Goal: Task Accomplishment & Management: Manage account settings

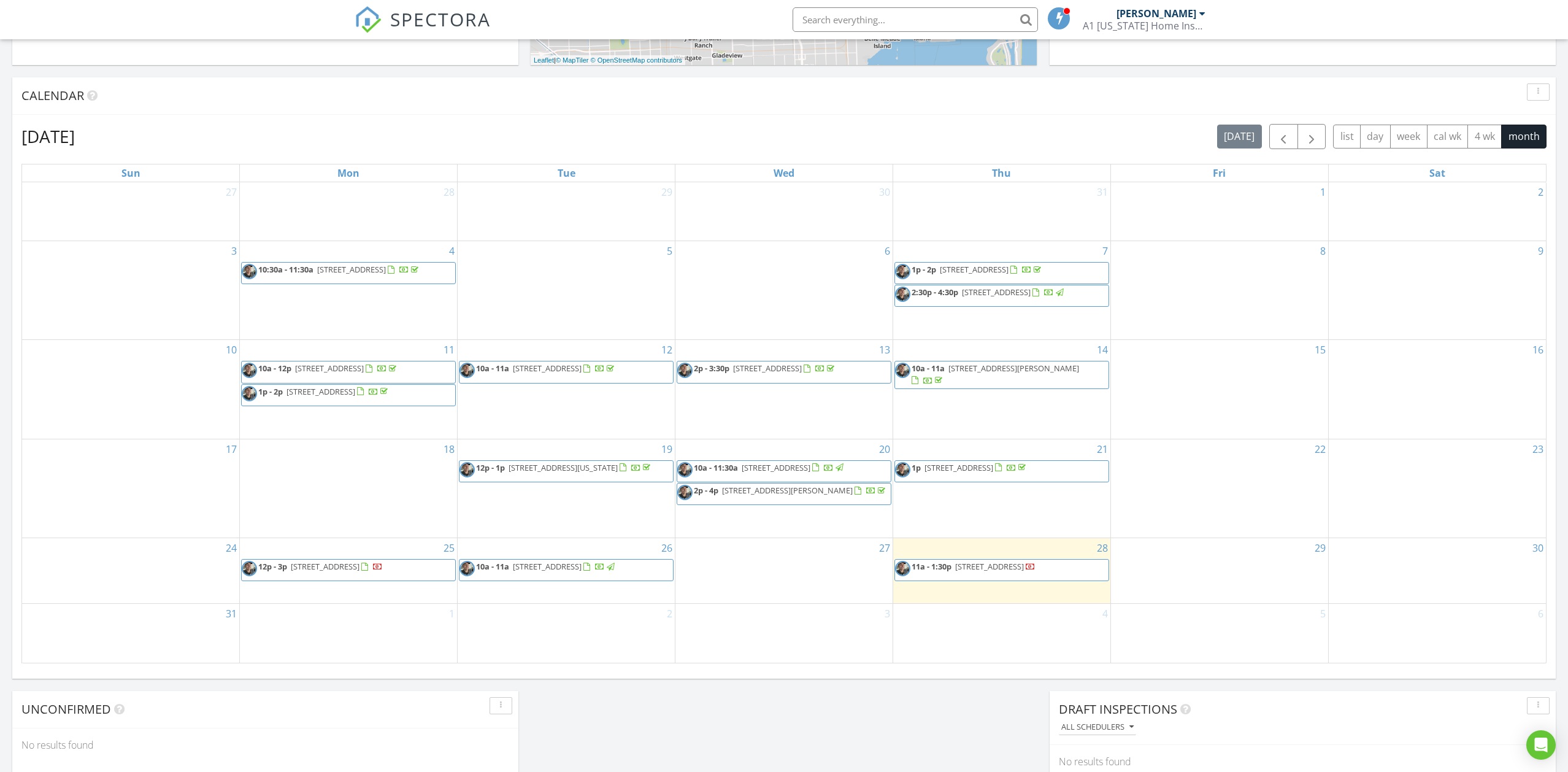
scroll to position [471, 0]
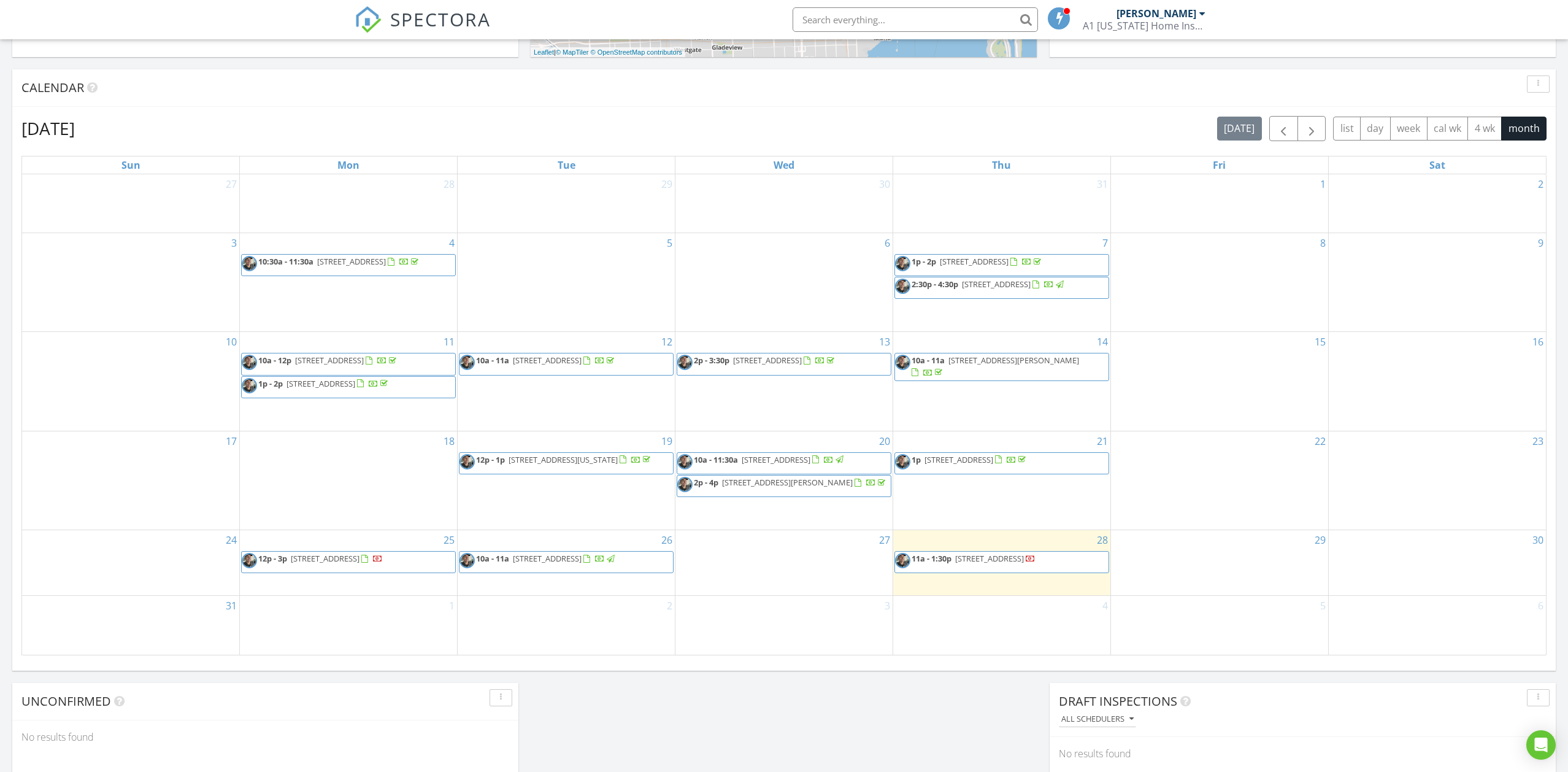
click at [991, 557] on span "[STREET_ADDRESS]" at bounding box center [989, 558] width 69 height 11
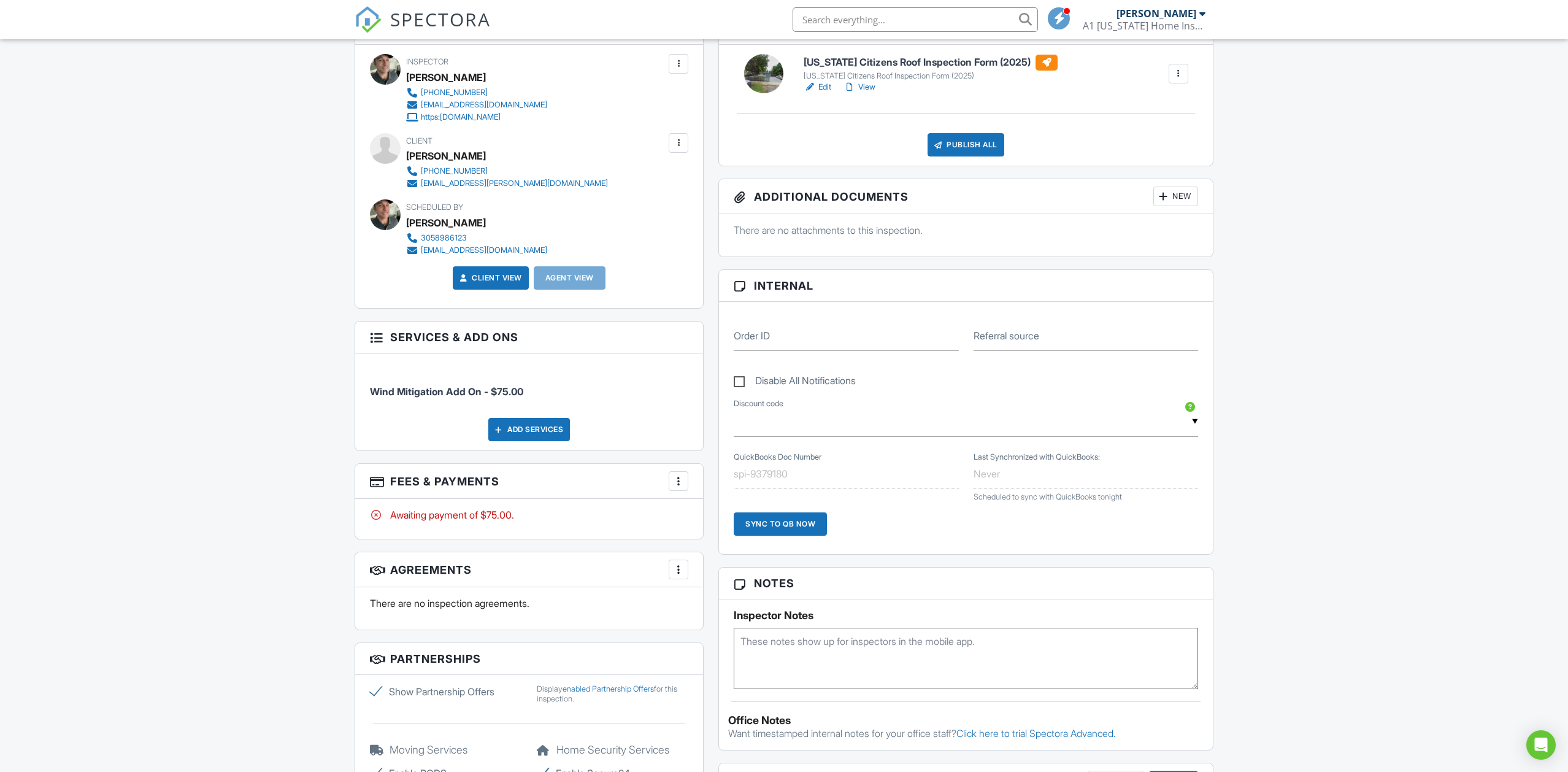
scroll to position [358, 0]
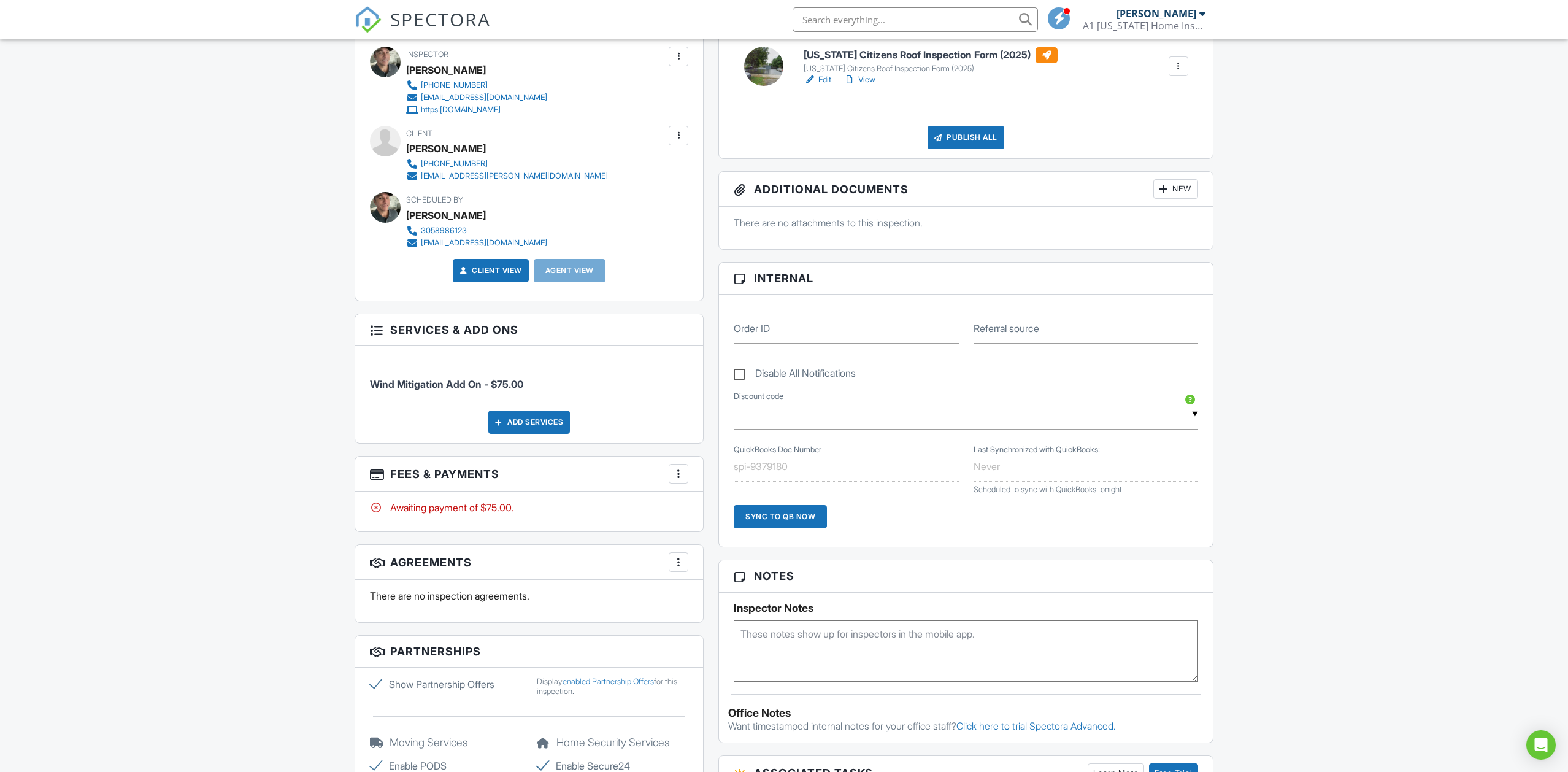
click at [371, 329] on div at bounding box center [375, 329] width 12 height 12
click at [531, 424] on div "Add Services" at bounding box center [529, 422] width 81 height 23
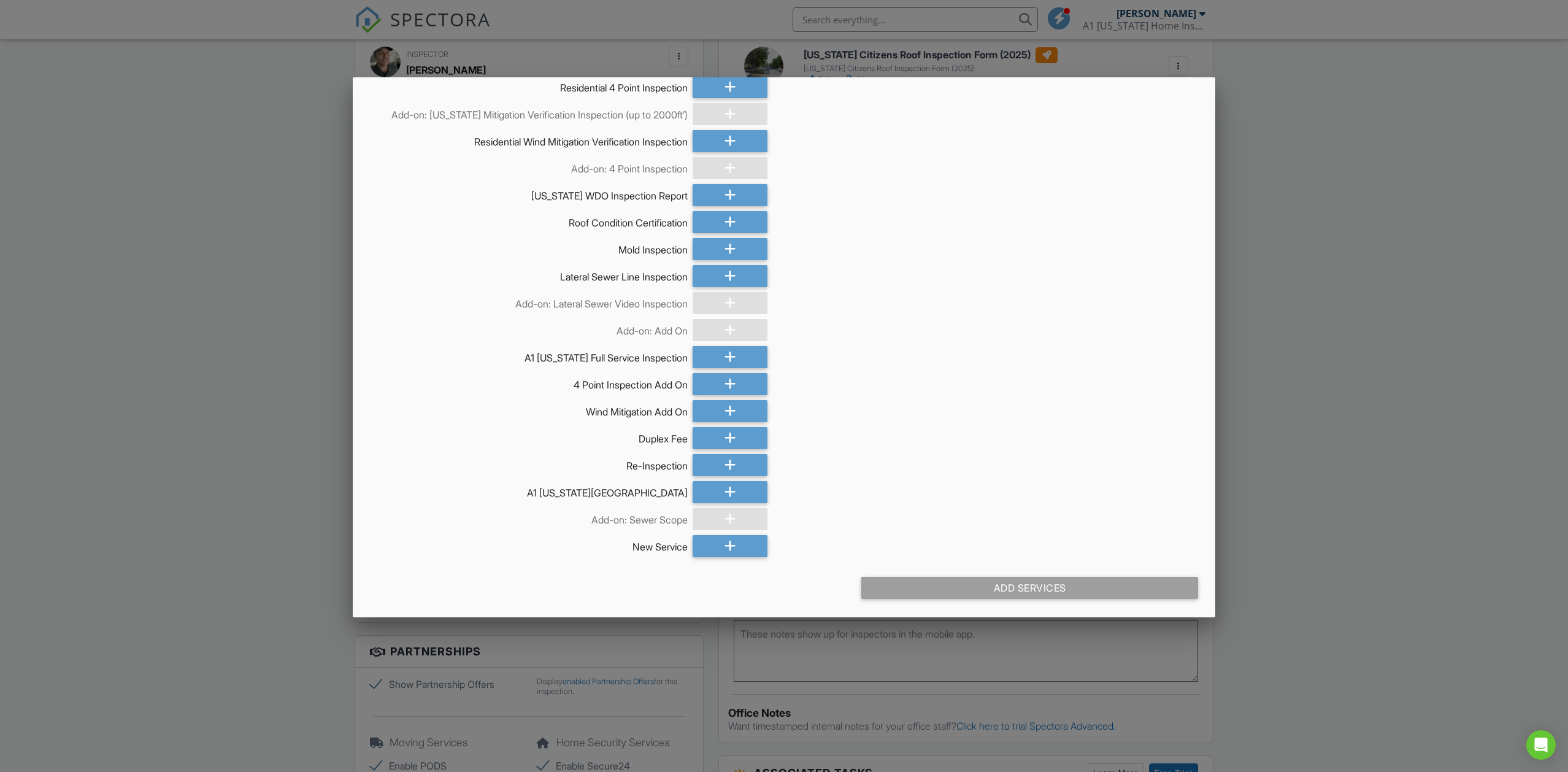
scroll to position [380, 0]
click at [729, 219] on icon at bounding box center [730, 222] width 11 height 22
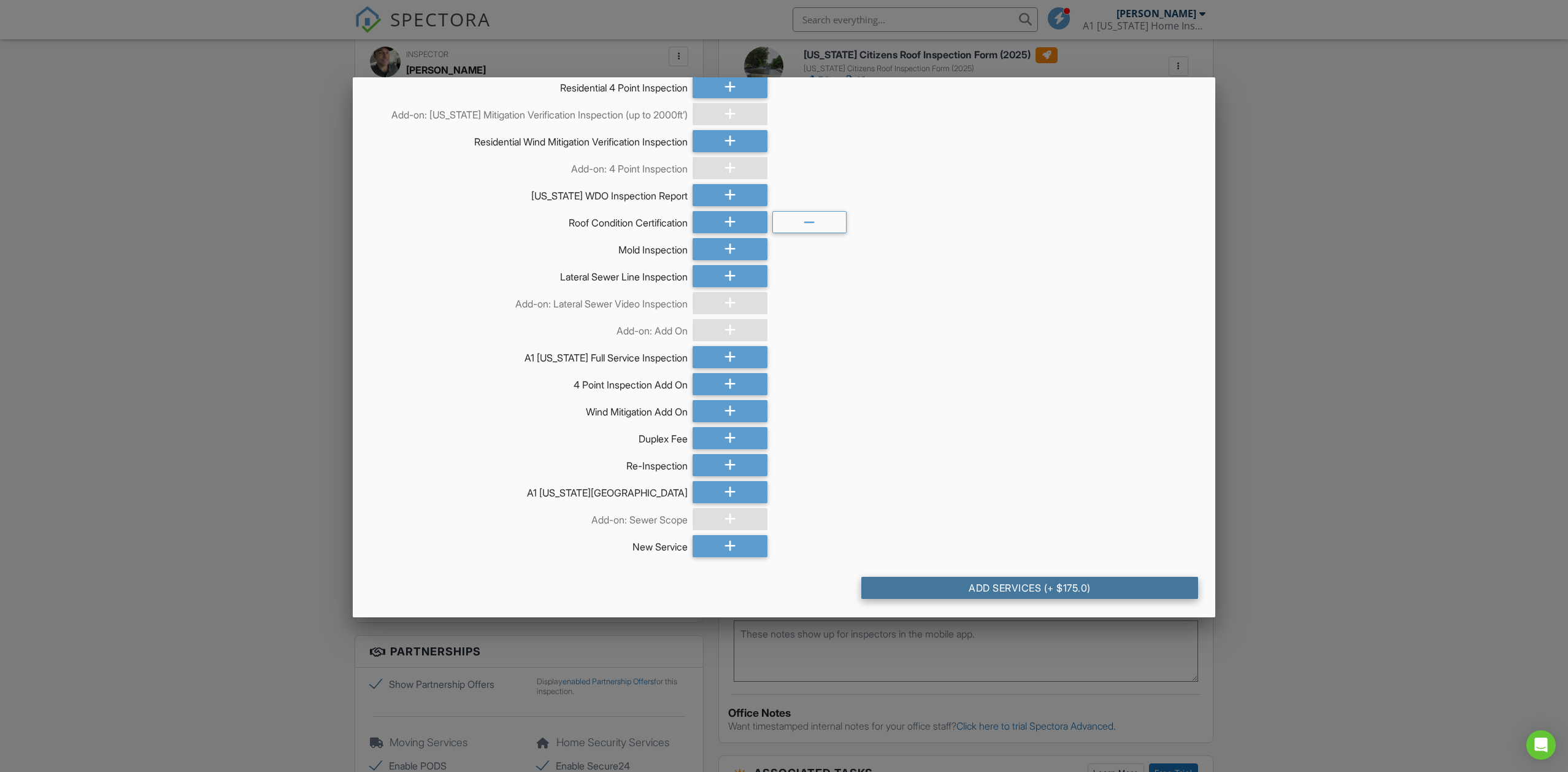
click at [973, 589] on div "Add Services (+ $175.0)" at bounding box center [1030, 587] width 337 height 22
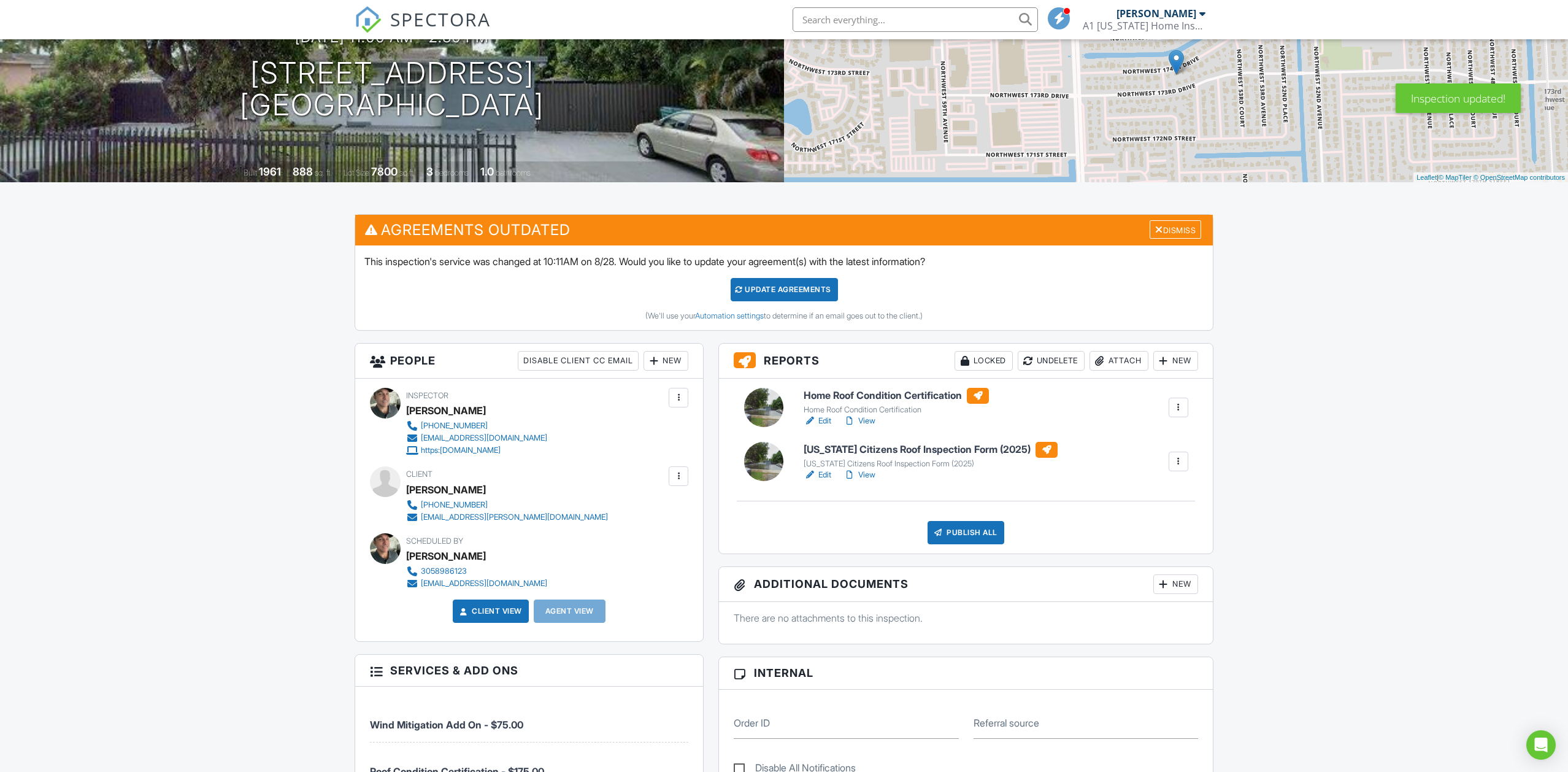
scroll to position [152, 0]
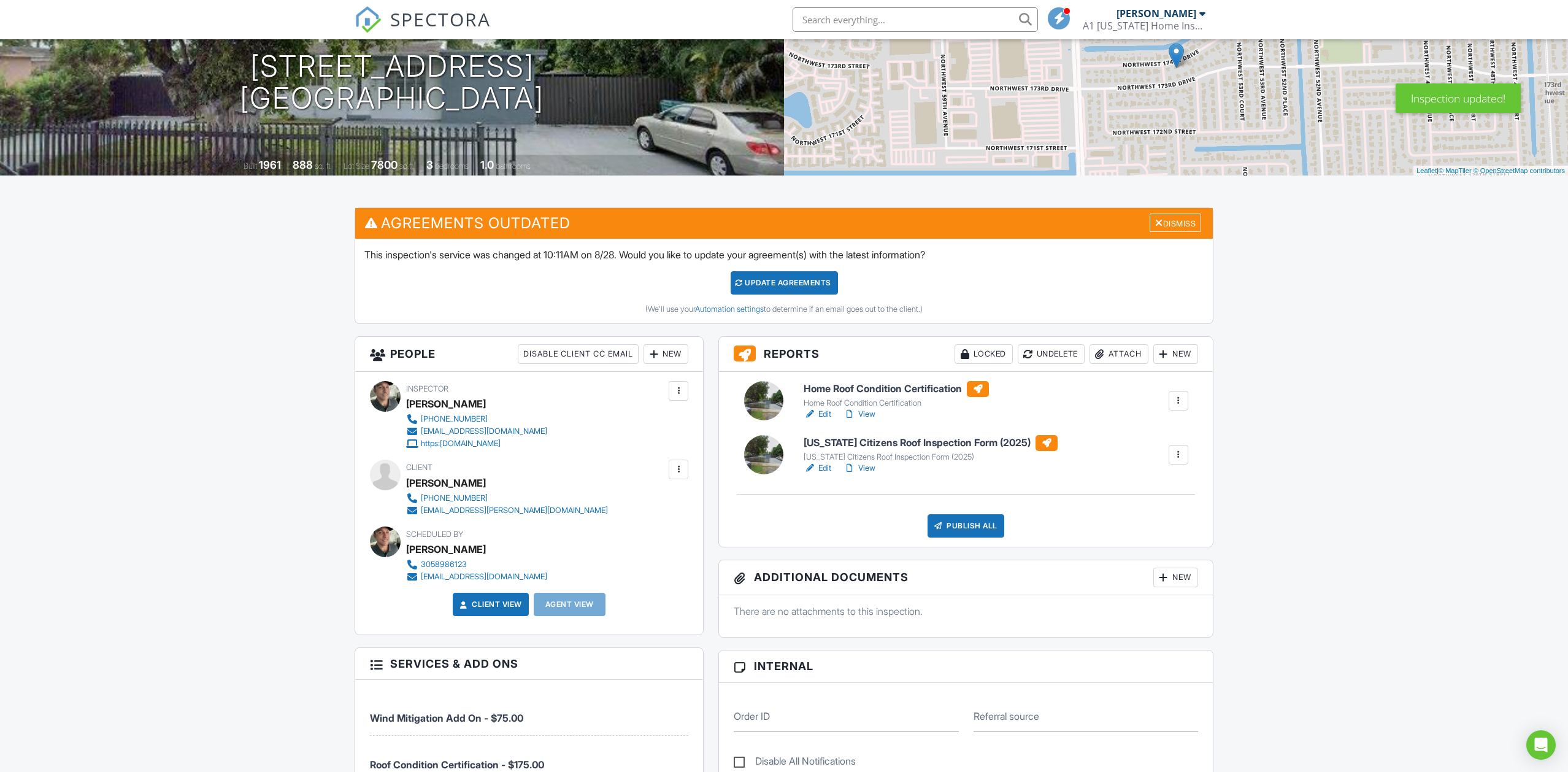
click at [1177, 401] on div at bounding box center [1178, 400] width 12 height 12
click at [1134, 495] on div "Delete" at bounding box center [1142, 496] width 25 height 13
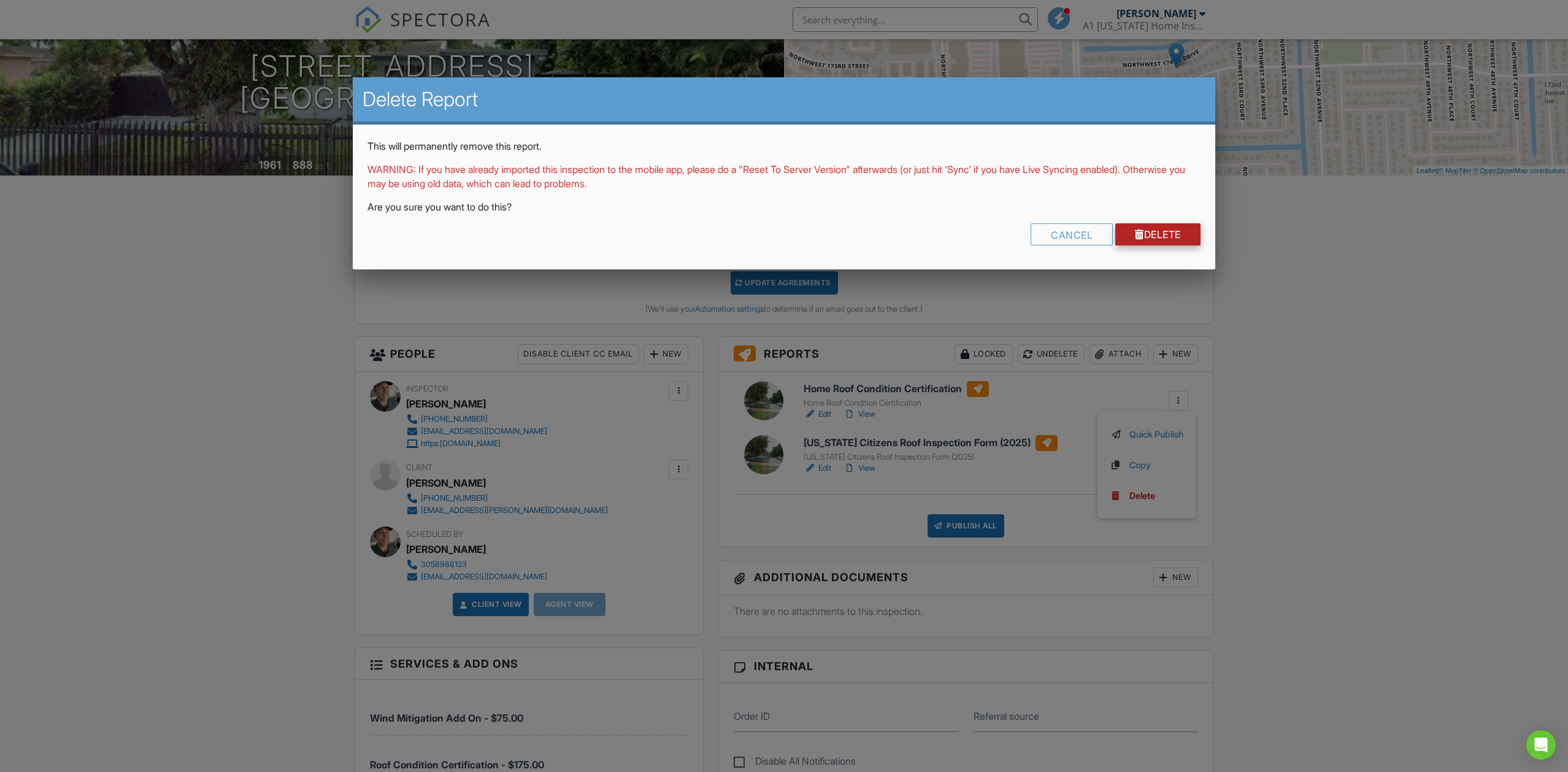
click at [1154, 235] on link "Delete" at bounding box center [1158, 234] width 86 height 22
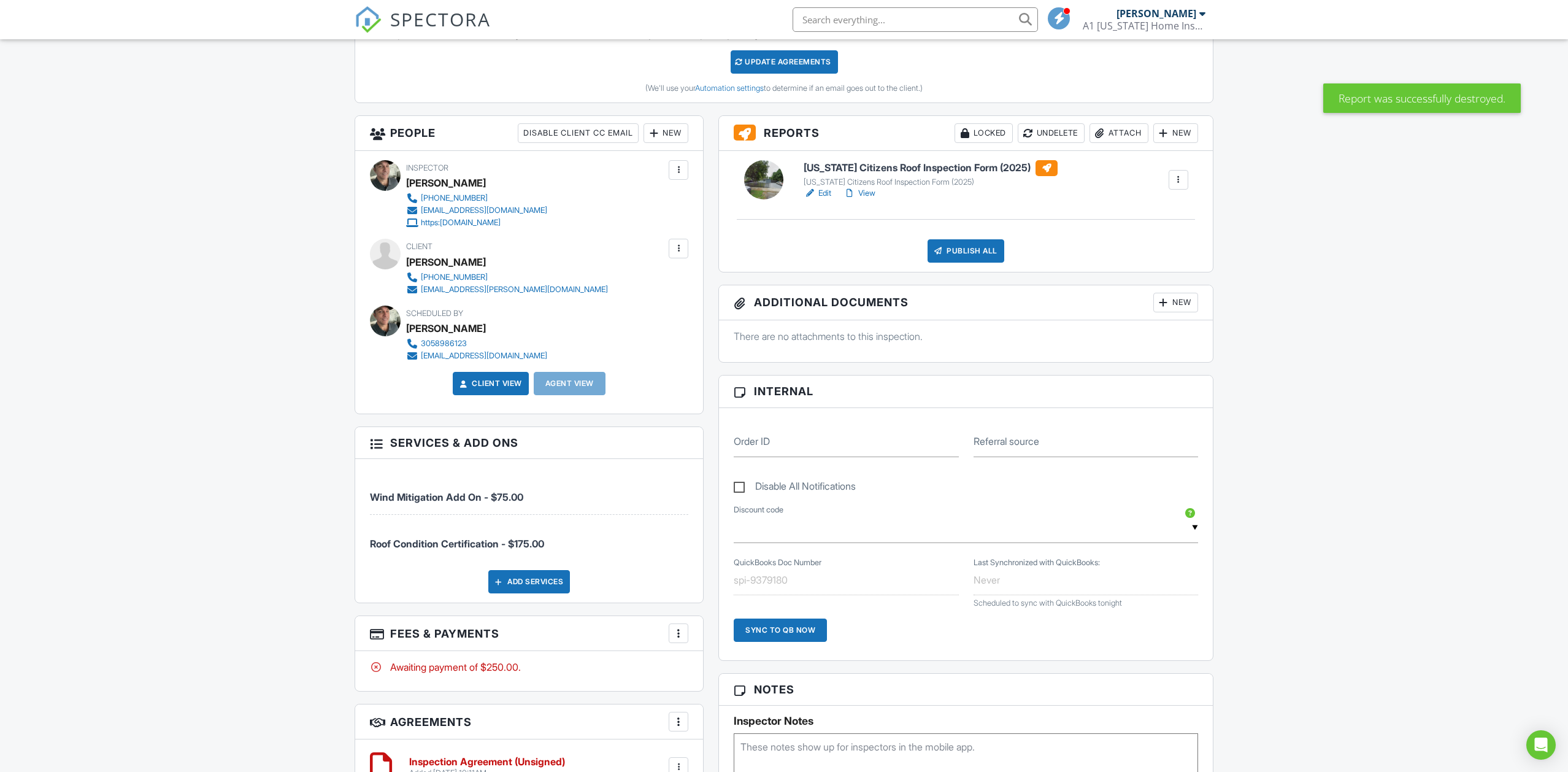
scroll to position [387, 0]
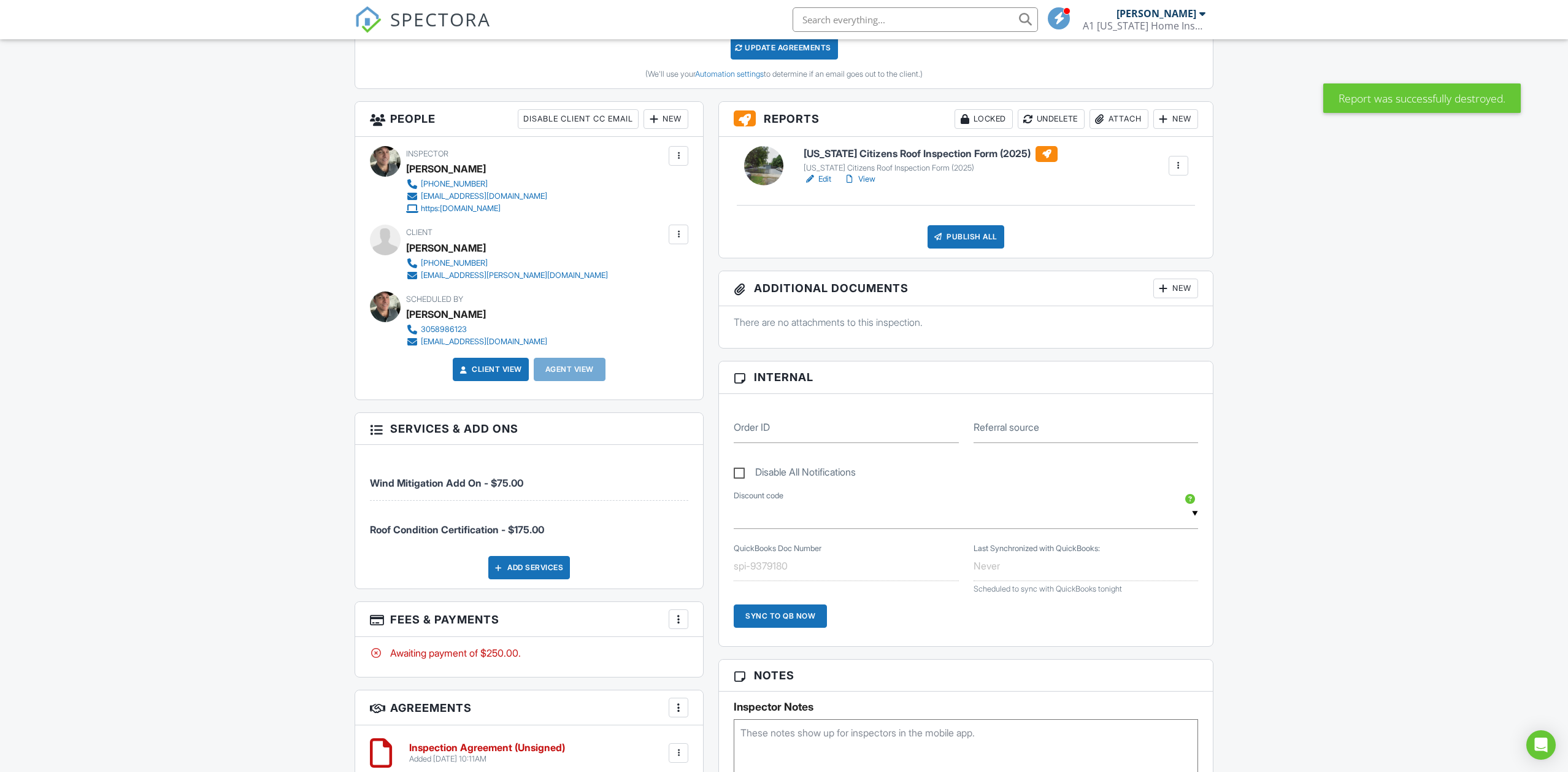
click at [681, 619] on div at bounding box center [678, 619] width 12 height 12
click at [713, 653] on li "Edit Fees & Payments" at bounding box center [739, 656] width 128 height 30
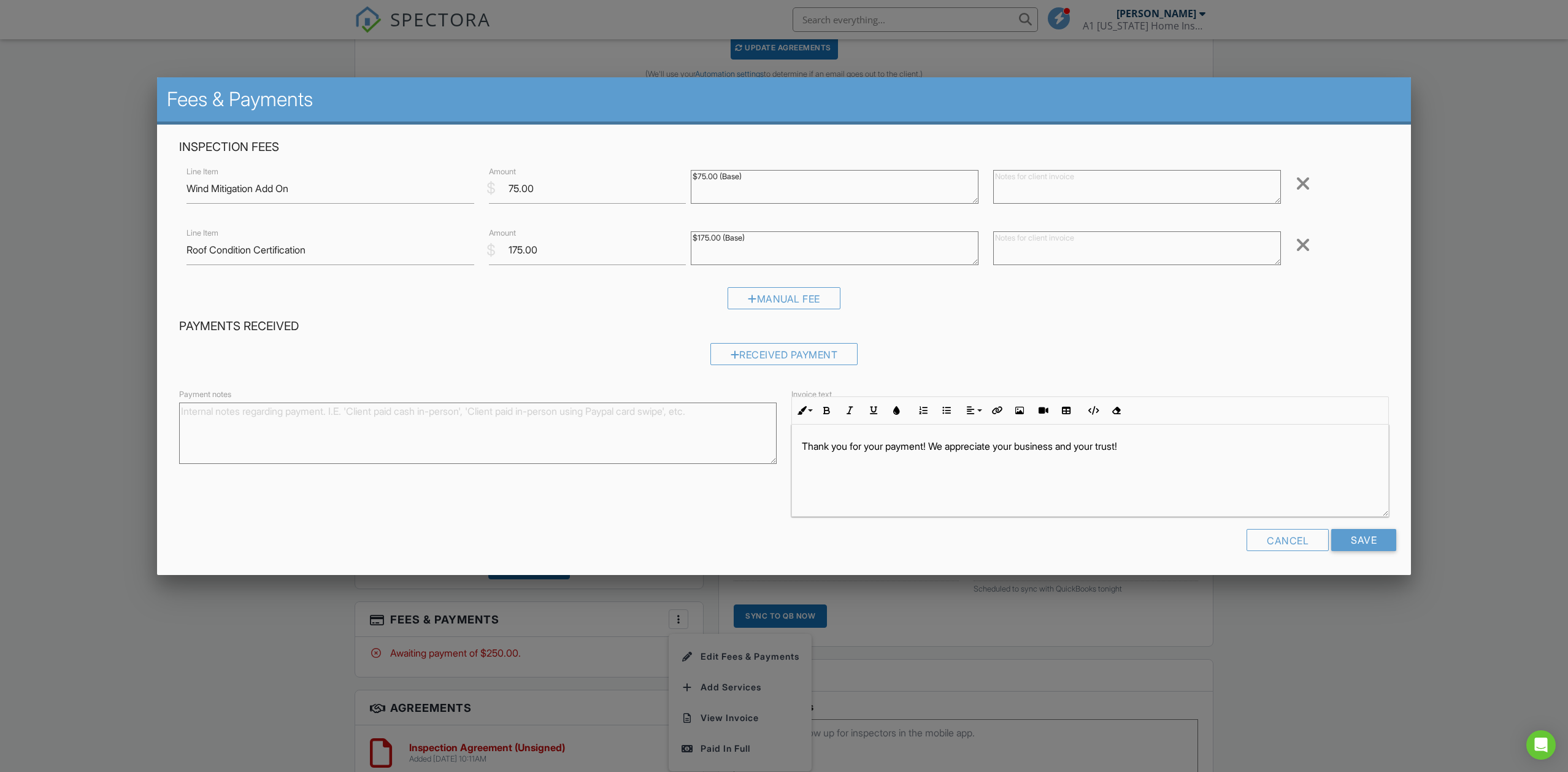
click at [1304, 180] on div at bounding box center [1303, 184] width 15 height 20
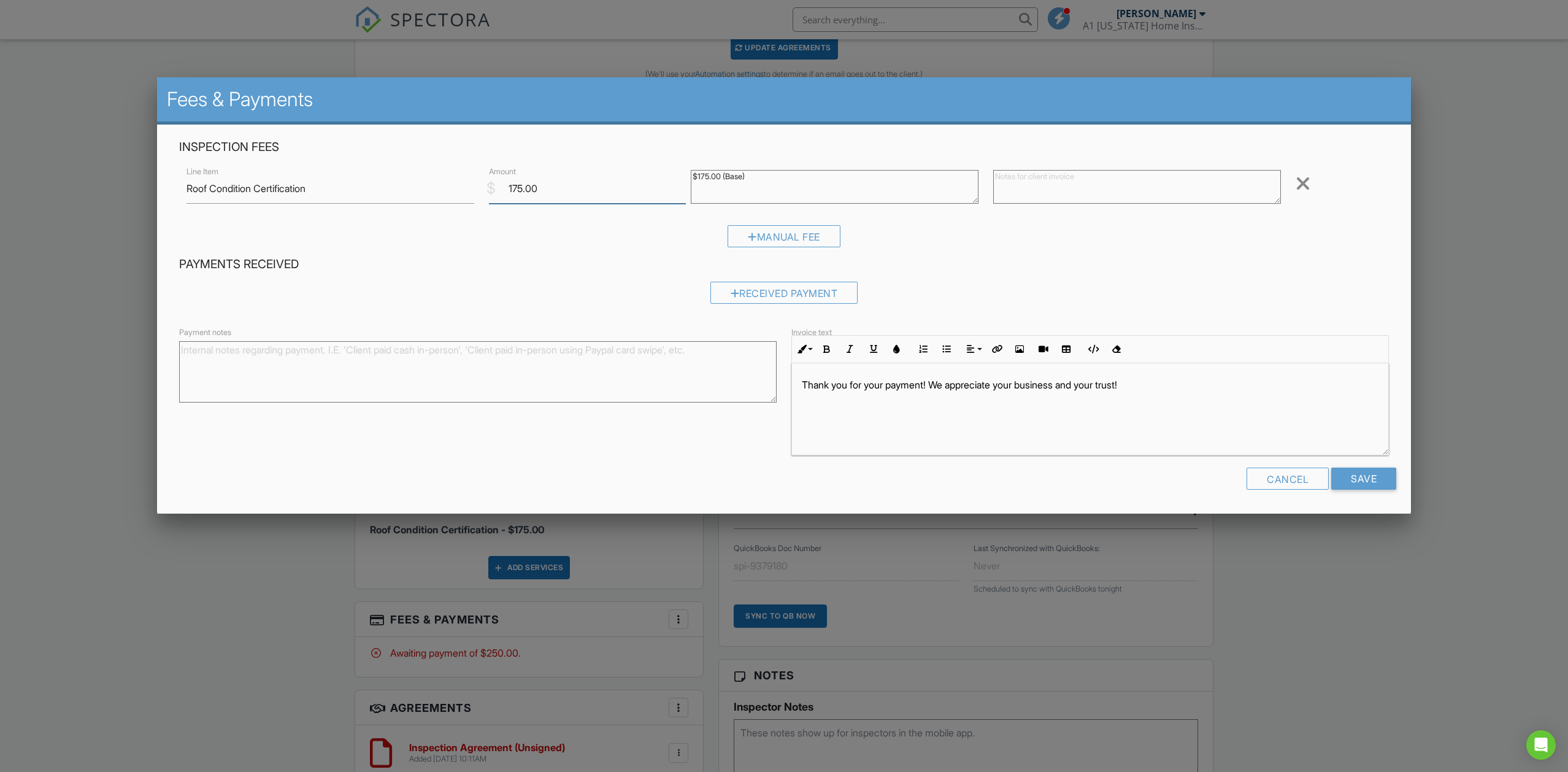
click at [513, 189] on input "175.00" at bounding box center [587, 189] width 197 height 30
type input "75.00"
click at [1020, 178] on textarea at bounding box center [1137, 187] width 288 height 34
type textarea "Roof certification discounted price $75.00"
click at [1364, 481] on input "Save" at bounding box center [1364, 478] width 65 height 22
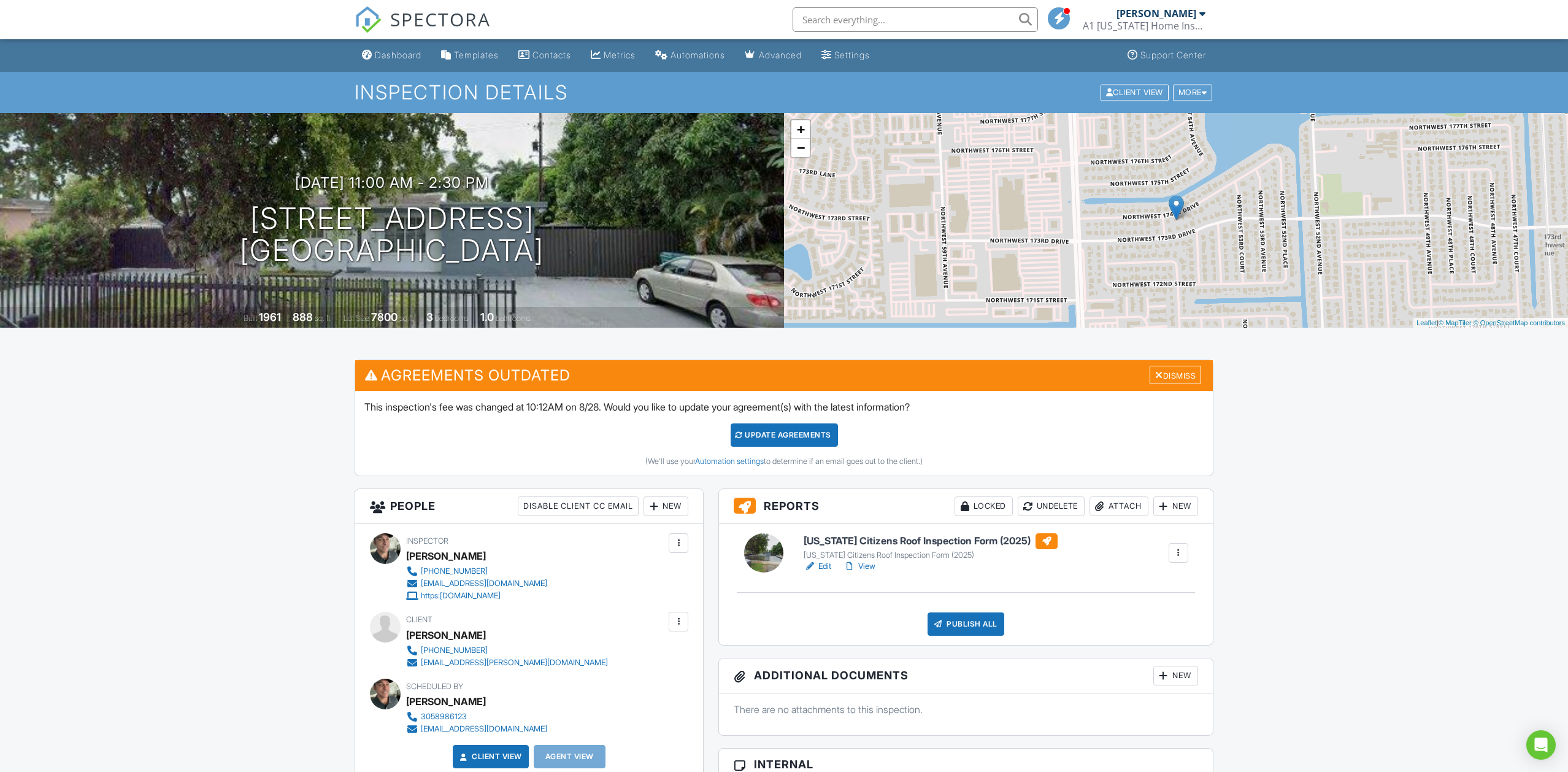
click at [796, 429] on div "Update Agreements" at bounding box center [785, 435] width 107 height 23
